Goal: Transaction & Acquisition: Purchase product/service

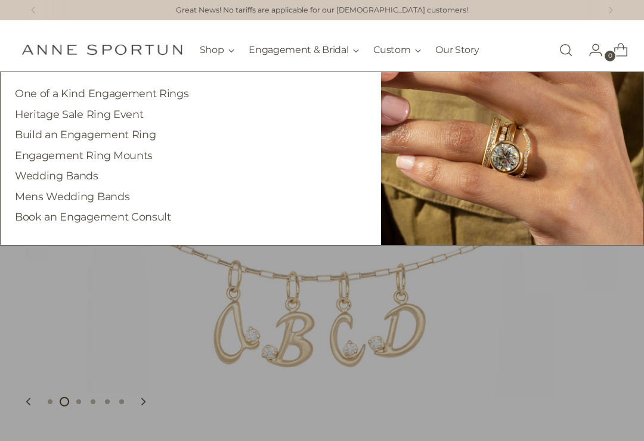
click at [160, 97] on link "One of a Kind Engagement Rings" at bounding box center [101, 93] width 173 height 13
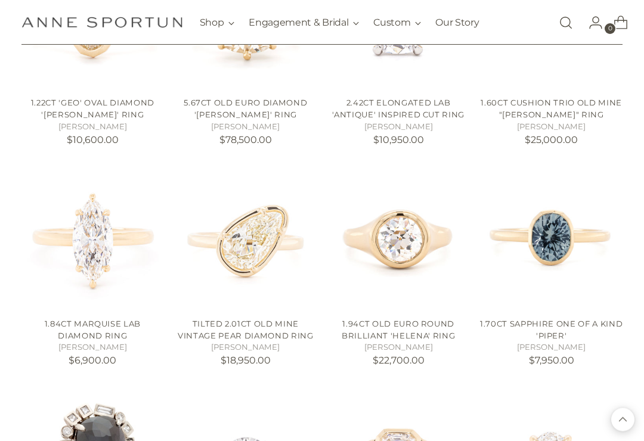
scroll to position [795, 0]
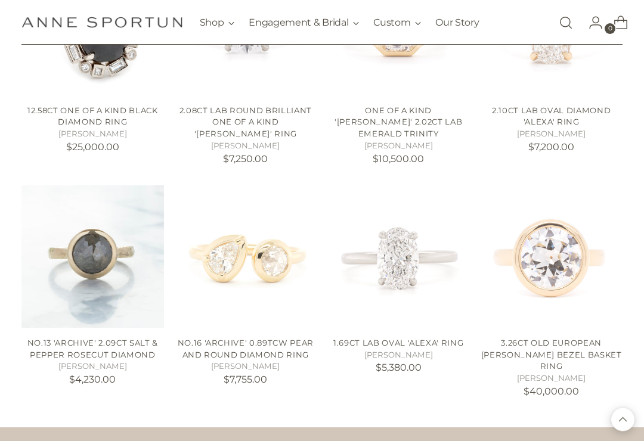
scroll to position [1230, 0]
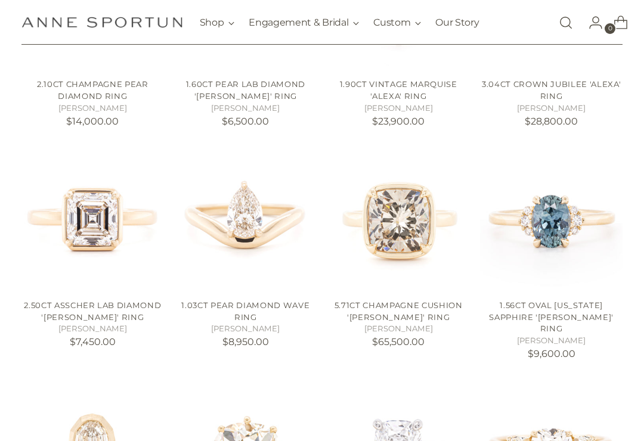
scroll to position [359, 0]
click at [405, 305] on link "5.71ct Champagne Cushion 'Haley' Ring" at bounding box center [398, 310] width 128 height 21
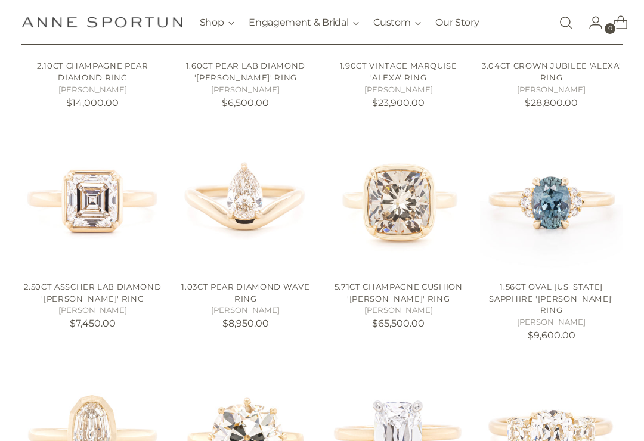
click at [551, 289] on link "1.56ct Oval Montana Sapphire 'Kathleen' Ring" at bounding box center [551, 298] width 125 height 33
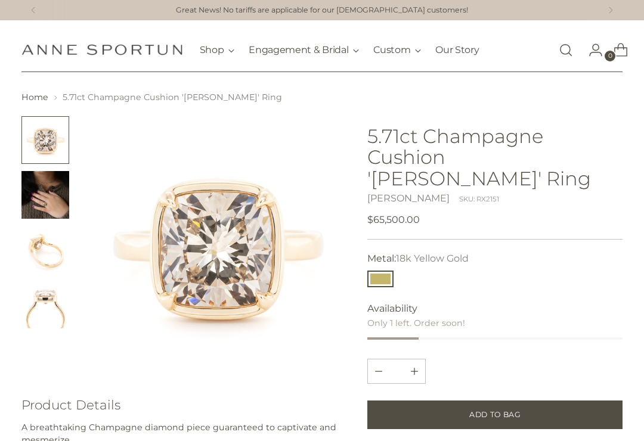
click at [51, 205] on img "Change image to image 2" at bounding box center [45, 195] width 48 height 48
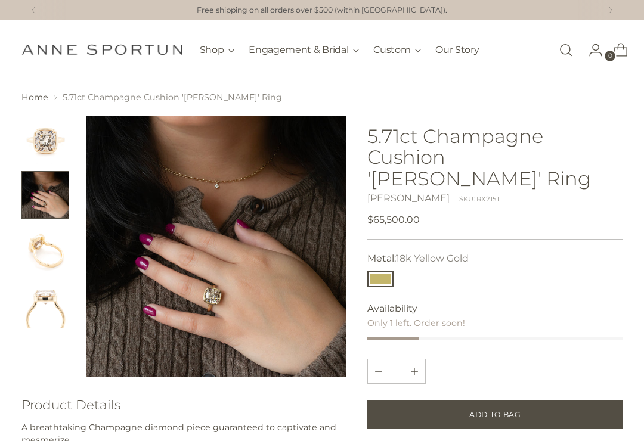
click at [32, 238] on img "Change image to image 3" at bounding box center [45, 250] width 48 height 48
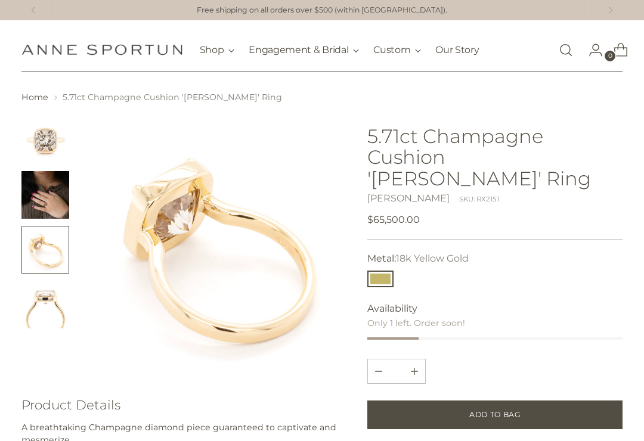
click at [41, 309] on img "Change image to image 4" at bounding box center [45, 305] width 48 height 48
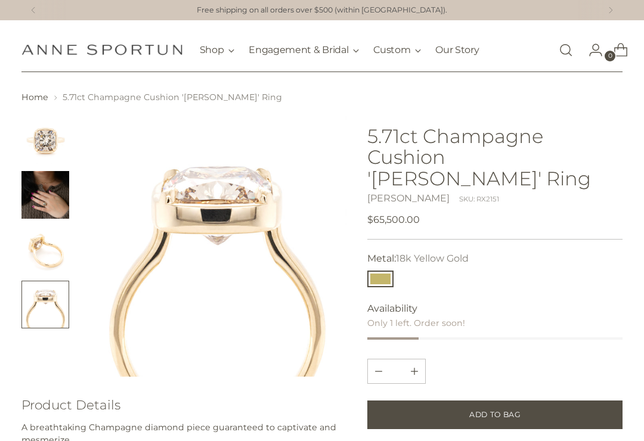
click at [52, 200] on img "Change image to image 2" at bounding box center [45, 195] width 48 height 48
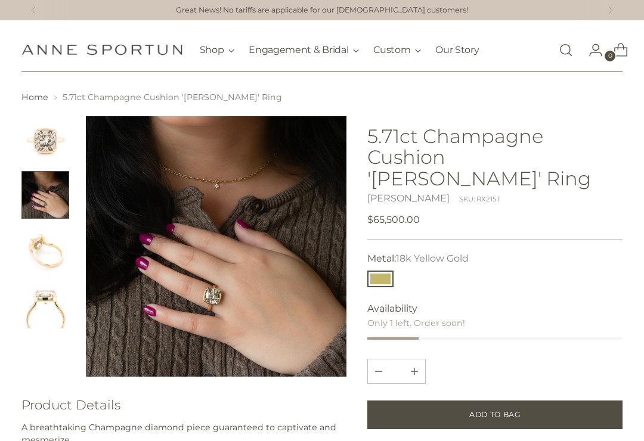
click at [42, 140] on img "Change image to image 1" at bounding box center [45, 140] width 48 height 48
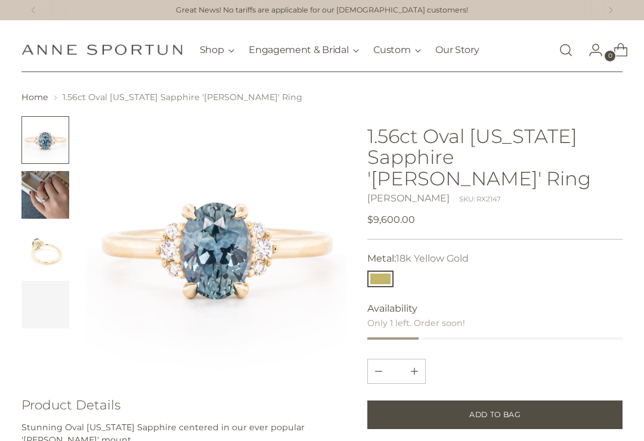
click at [553, 302] on div "Availability Only 1 left. Order soon!" at bounding box center [494, 321] width 255 height 38
click at [52, 200] on img "Change image to image 2" at bounding box center [45, 195] width 48 height 48
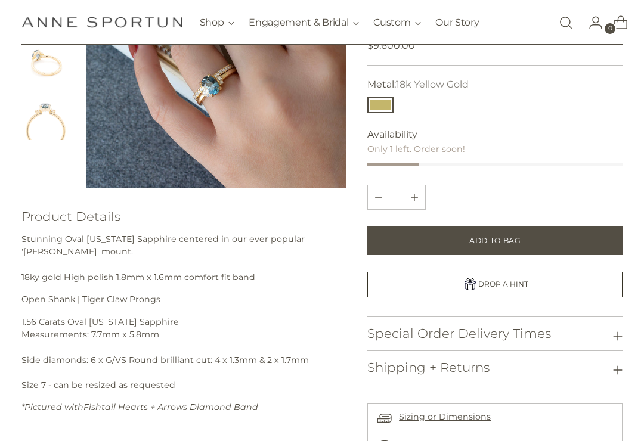
scroll to position [188, 0]
click at [222, 410] on em "Fishtail Hearts + Arrows Diamond Band" at bounding box center [170, 407] width 175 height 11
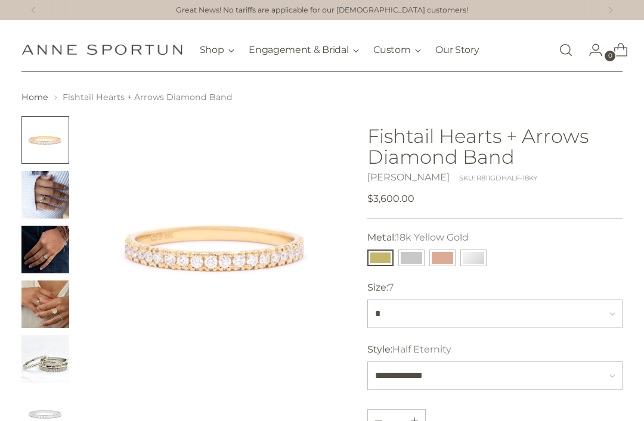
click at [51, 197] on img "Change image to image 2" at bounding box center [45, 195] width 48 height 48
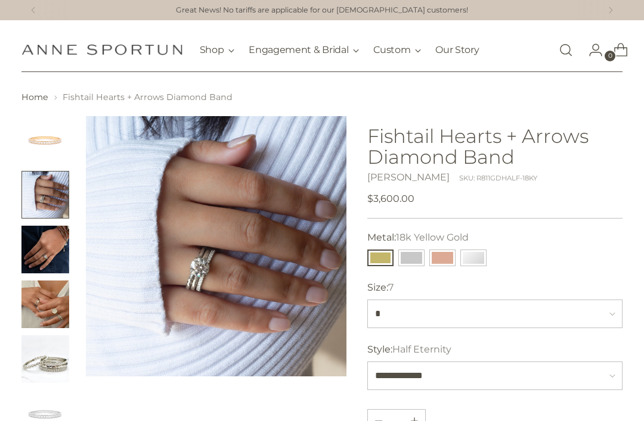
click at [45, 251] on img "Change image to image 3" at bounding box center [45, 250] width 48 height 48
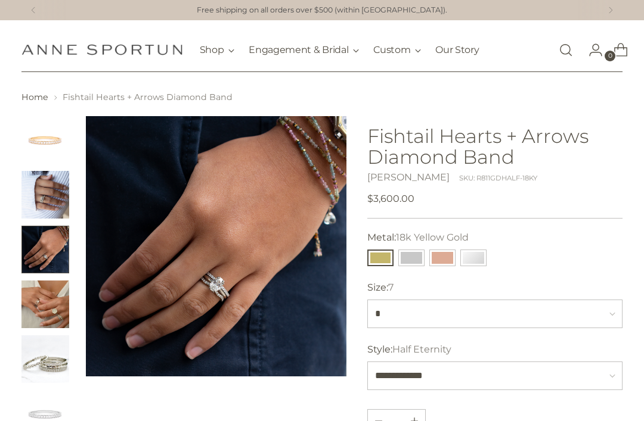
click at [48, 315] on img "Change image to image 4" at bounding box center [45, 305] width 48 height 48
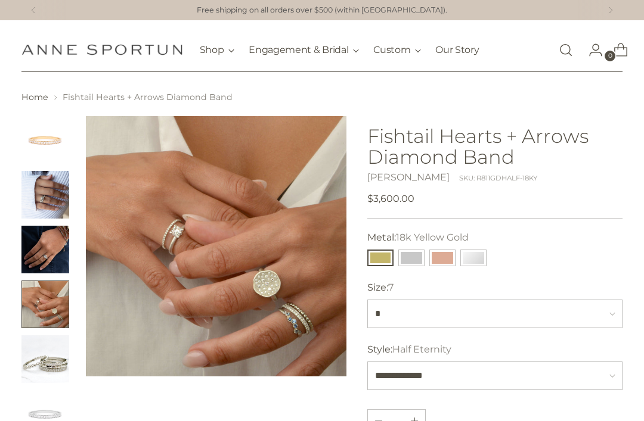
click at [41, 366] on img "Change image to image 5" at bounding box center [45, 360] width 48 height 48
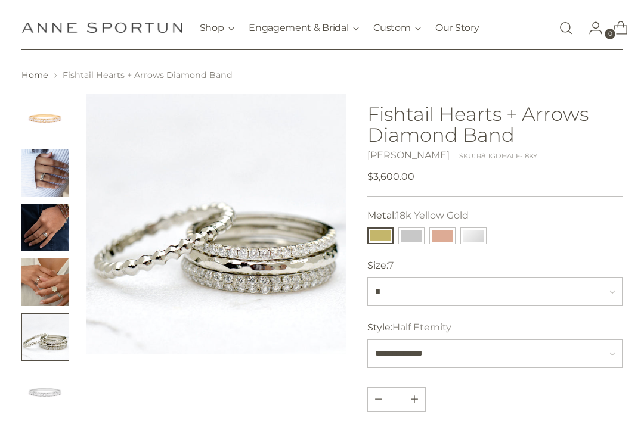
scroll to position [21, 0]
click at [39, 396] on img "Change image to image 6" at bounding box center [45, 393] width 48 height 48
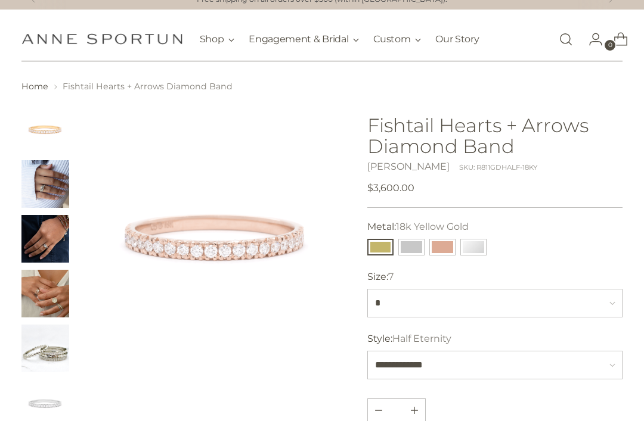
scroll to position [0, 0]
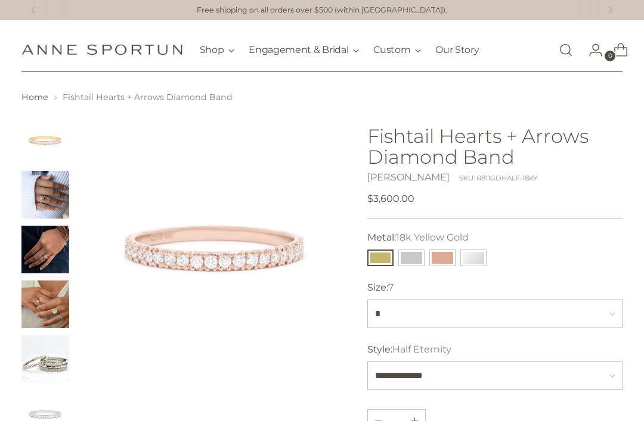
click at [51, 137] on img "Change image to image 1" at bounding box center [45, 140] width 48 height 48
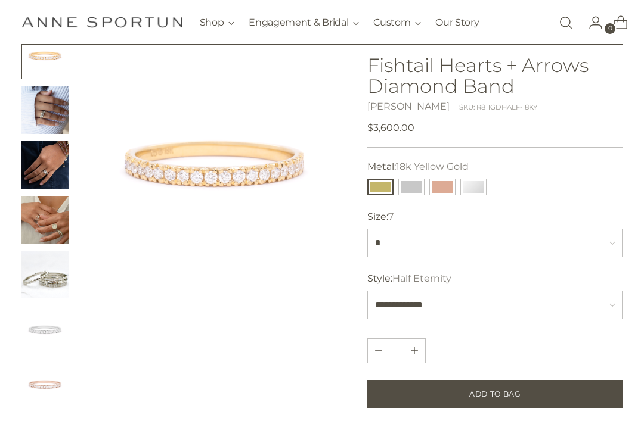
scroll to position [84, 0]
click at [51, 111] on img "Change image to image 2" at bounding box center [45, 111] width 48 height 48
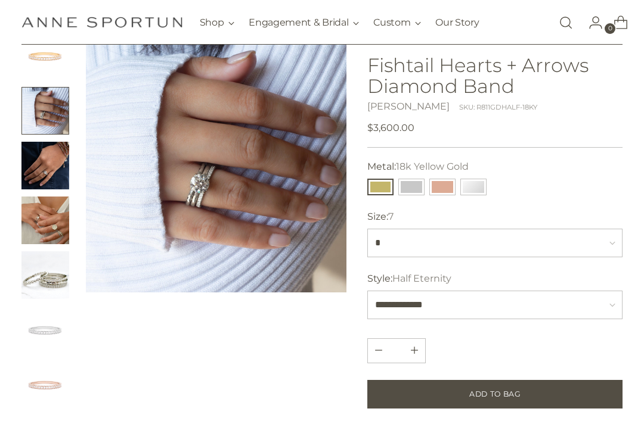
click at [45, 177] on img "Change image to image 3" at bounding box center [45, 166] width 48 height 48
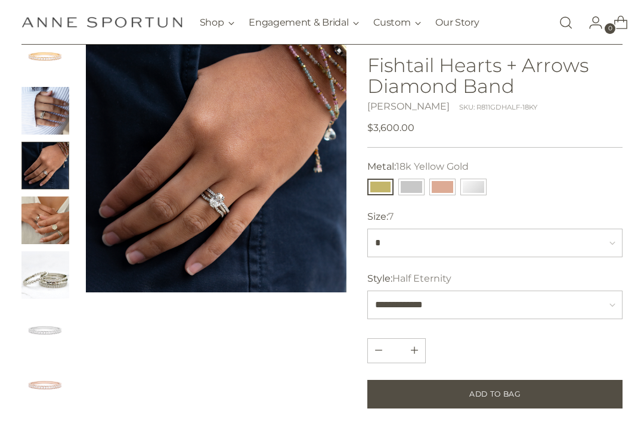
click at [51, 232] on img "Change image to image 4" at bounding box center [45, 221] width 48 height 48
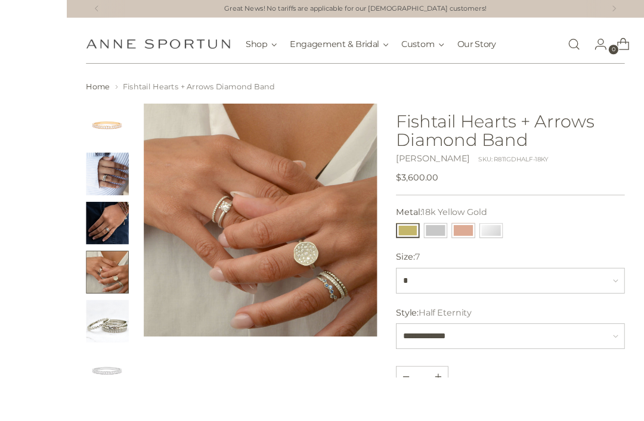
scroll to position [39, 0]
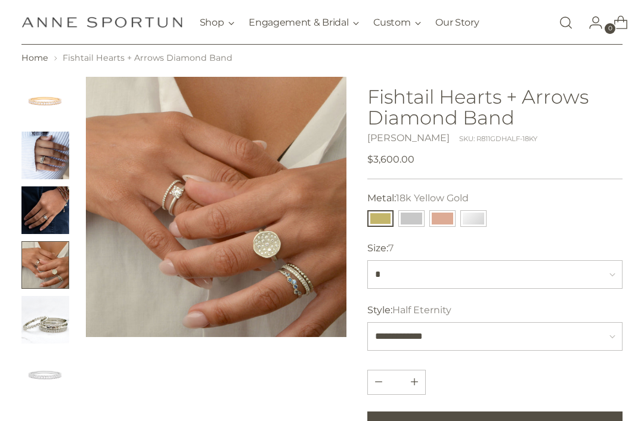
click at [47, 331] on img "Change image to image 5" at bounding box center [45, 320] width 48 height 48
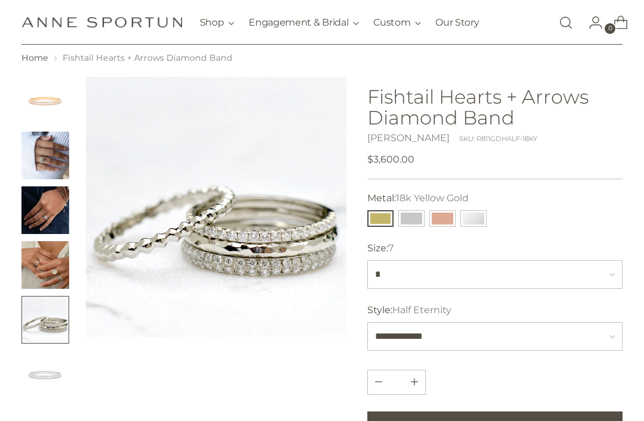
click at [45, 103] on img "Change image to image 1" at bounding box center [45, 101] width 48 height 48
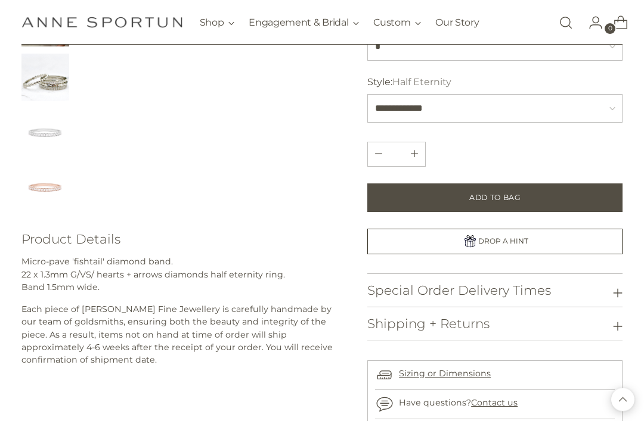
scroll to position [282, 0]
click at [55, 84] on img "Change image to image 5" at bounding box center [45, 78] width 48 height 48
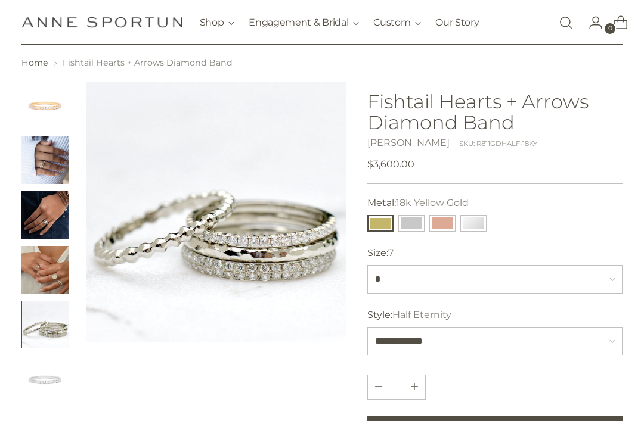
scroll to position [0, 0]
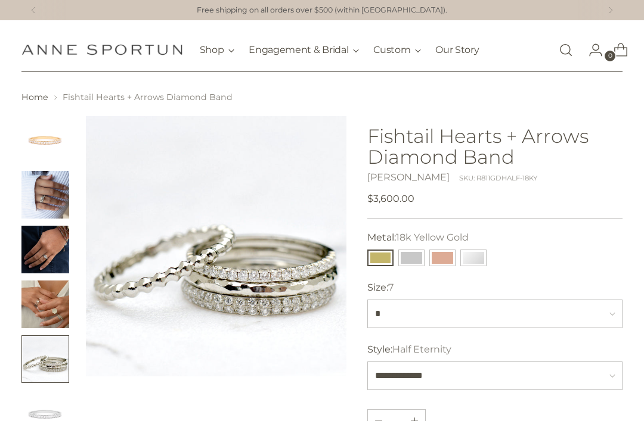
click at [46, 140] on img "Change image to image 1" at bounding box center [45, 140] width 48 height 48
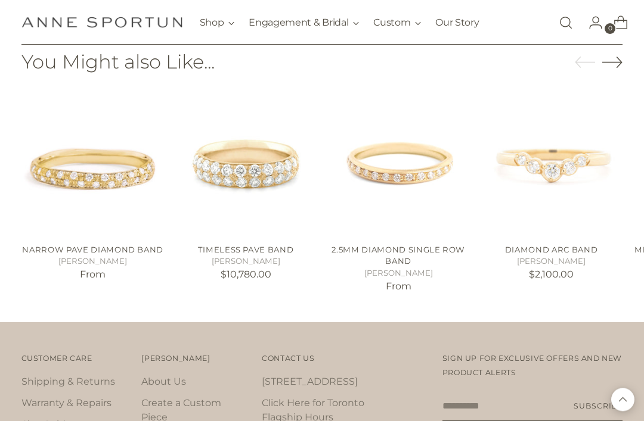
scroll to position [742, 0]
click at [393, 252] on link "2.5mm Diamond Single Row Band" at bounding box center [398, 255] width 134 height 21
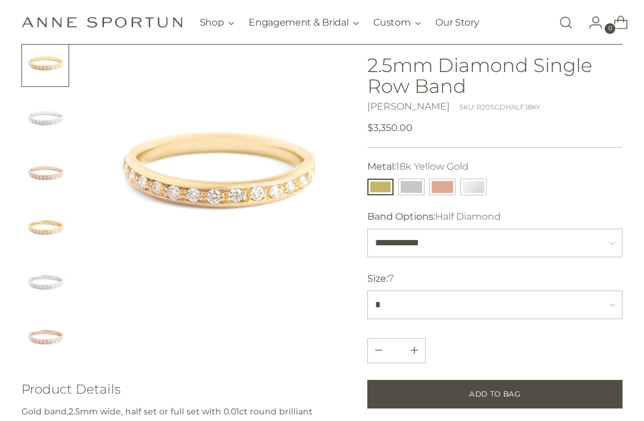
scroll to position [72, 0]
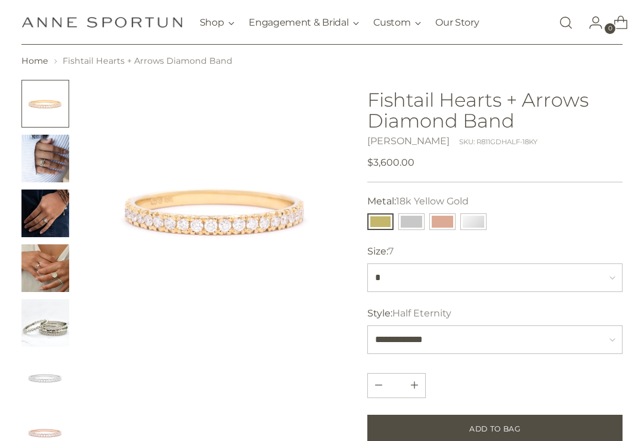
scroll to position [35, 0]
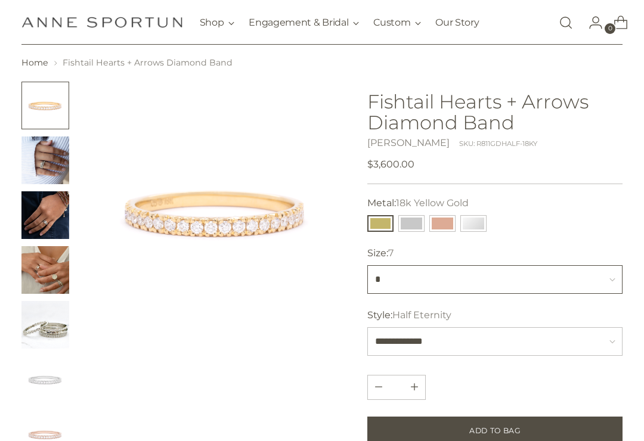
click at [613, 274] on select "* * *** * *** *** *" at bounding box center [494, 279] width 255 height 29
click at [54, 327] on img "Change image to image 5" at bounding box center [45, 325] width 48 height 48
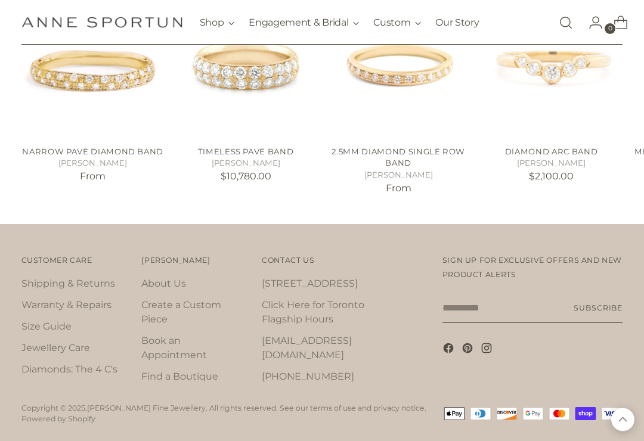
scroll to position [847, 0]
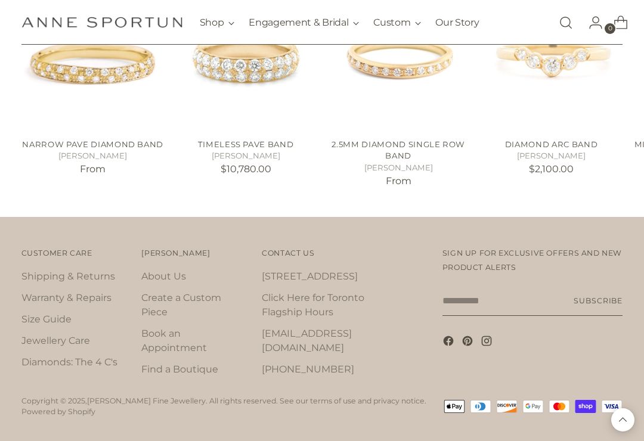
click at [309, 297] on link "Click Here for Toronto Flagship Hours" at bounding box center [313, 305] width 103 height 26
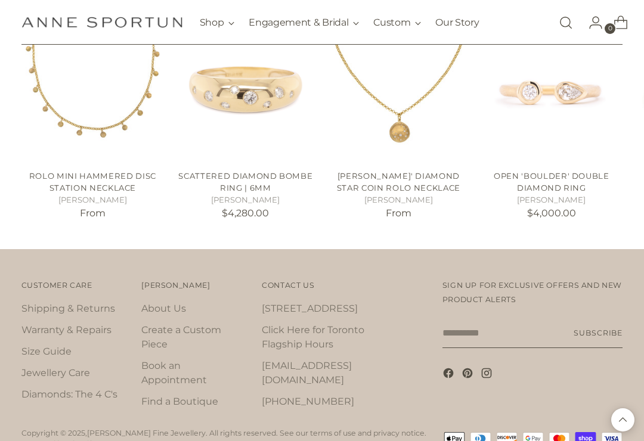
scroll to position [1758, 0]
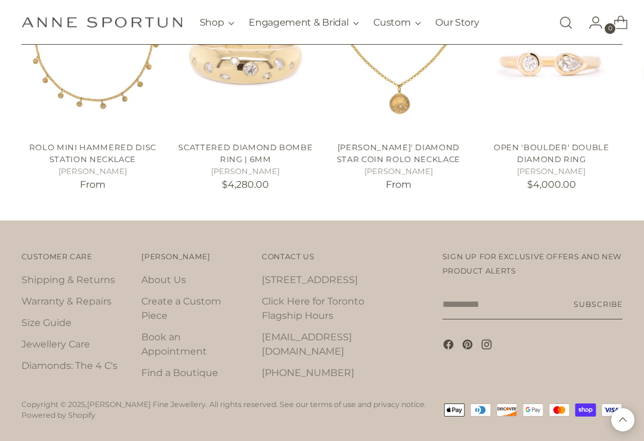
click at [317, 277] on link "[STREET_ADDRESS]" at bounding box center [310, 279] width 96 height 11
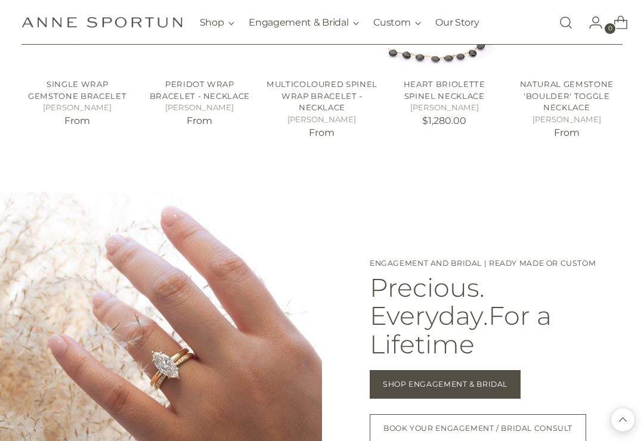
scroll to position [575, 0]
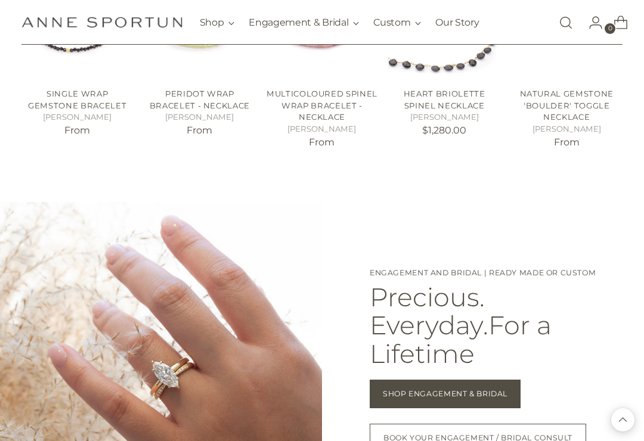
click at [139, 22] on img "Anne Sportun Fine Jewellery" at bounding box center [101, 22] width 161 height 11
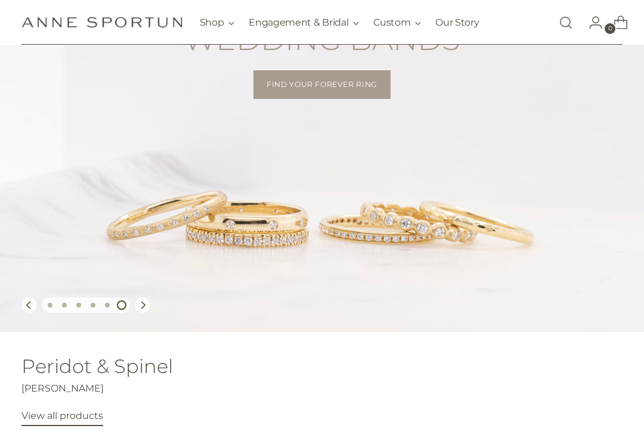
scroll to position [96, 0]
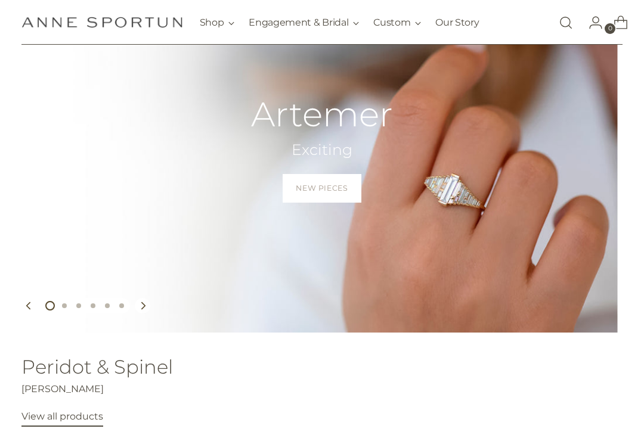
click at [146, 303] on icon "Move to next carousel slide" at bounding box center [142, 306] width 8 height 8
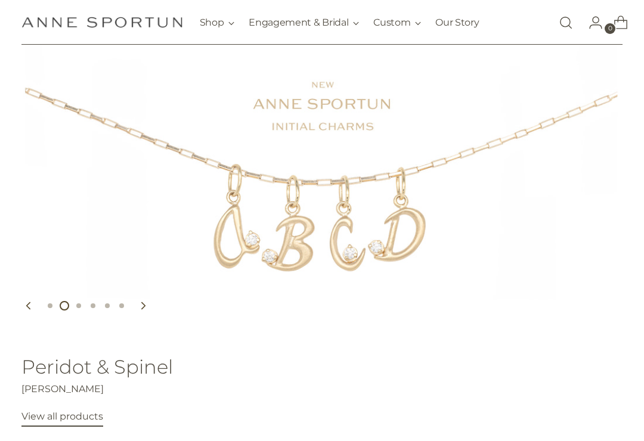
click at [145, 308] on icon "Move to next carousel slide" at bounding box center [142, 306] width 8 height 8
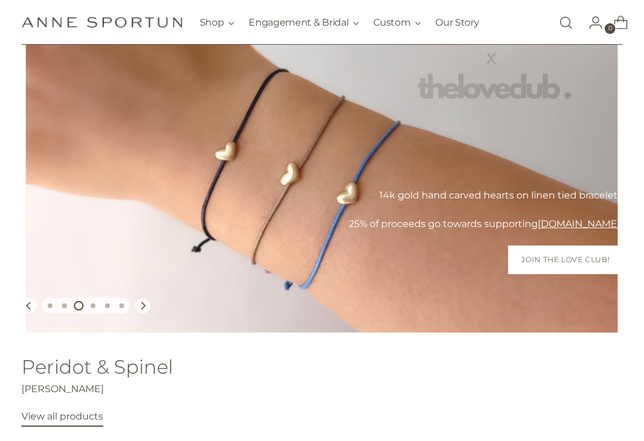
click at [145, 306] on icon "Move to next carousel slide" at bounding box center [142, 306] width 8 height 8
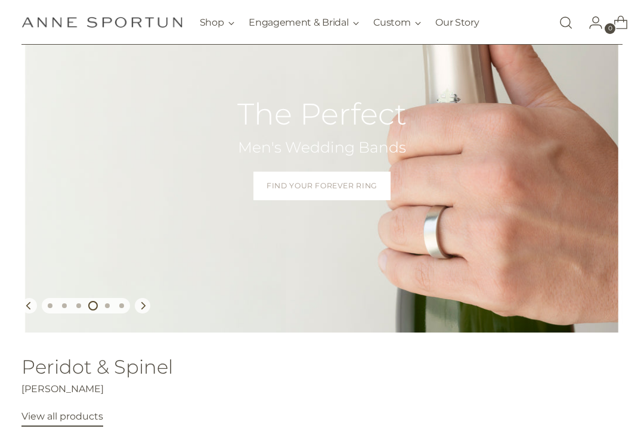
click at [146, 306] on icon "Move to next carousel slide" at bounding box center [142, 306] width 8 height 8
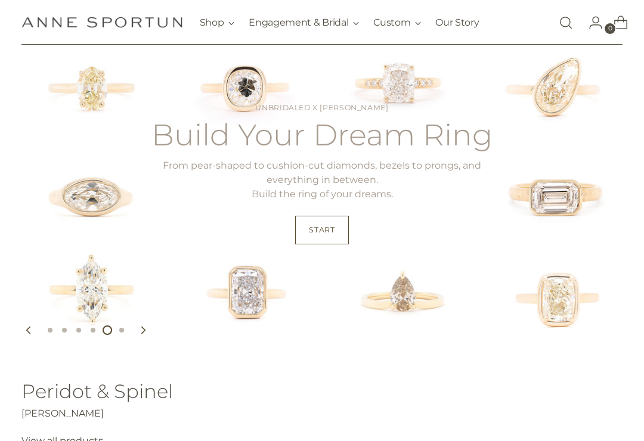
scroll to position [72, 0]
click at [562, 294] on div "Unbridaled x Anne Sportun Build Your Dream Ring From pear-shaped to cushion-cut…" at bounding box center [322, 190] width 644 height 333
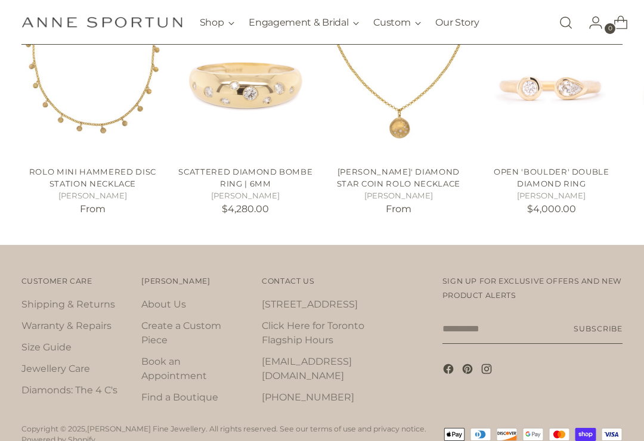
scroll to position [1758, 0]
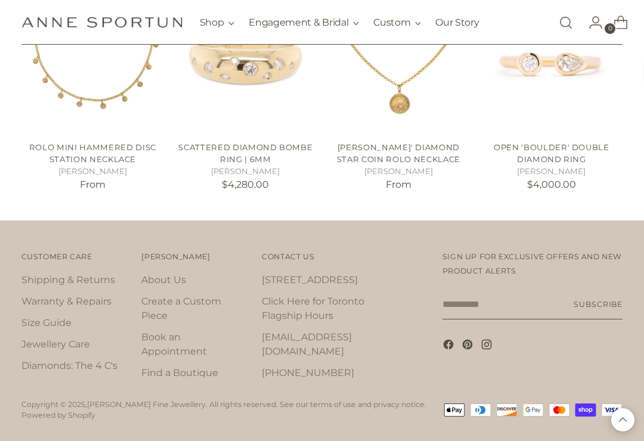
click at [308, 275] on link "[STREET_ADDRESS]" at bounding box center [310, 279] width 96 height 11
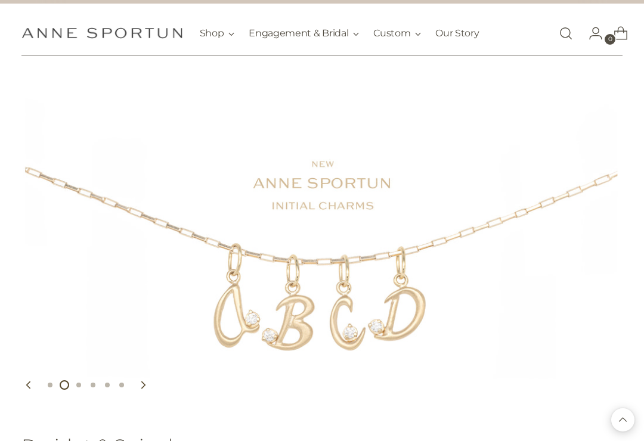
scroll to position [18, 0]
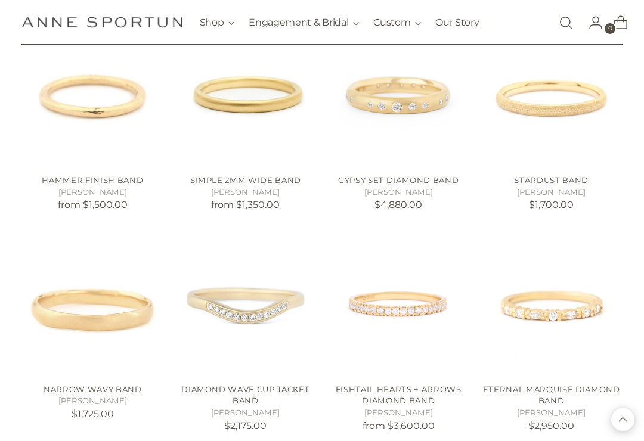
scroll to position [1811, 0]
click at [413, 384] on link "Fishtail Hearts + Arrows Diamond Band" at bounding box center [399, 394] width 126 height 21
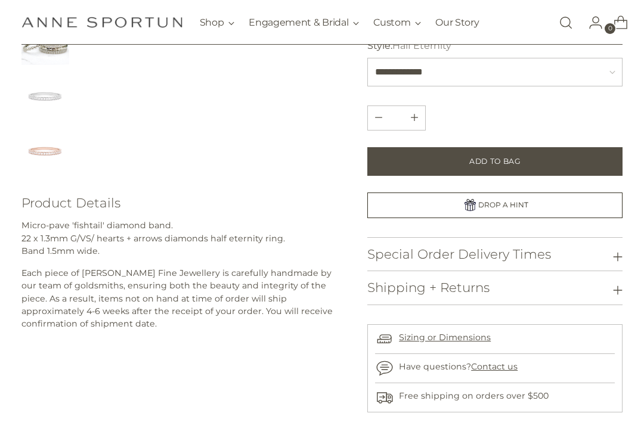
scroll to position [333, 0]
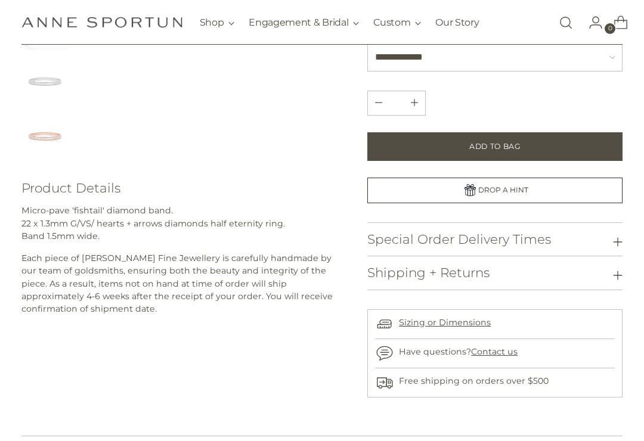
click at [572, 266] on button "Shipping + Returns" at bounding box center [494, 272] width 255 height 33
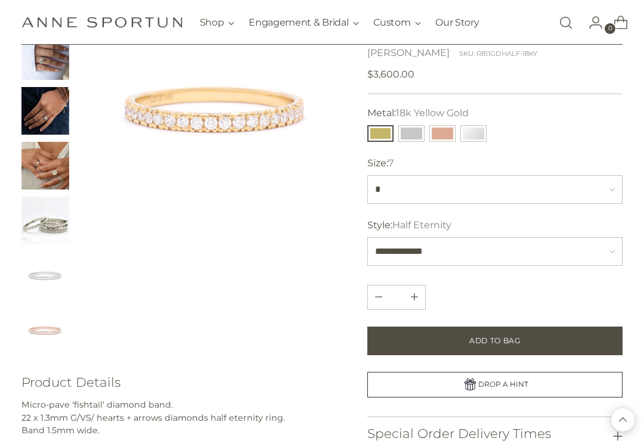
scroll to position [0, 0]
